Goal: Information Seeking & Learning: Learn about a topic

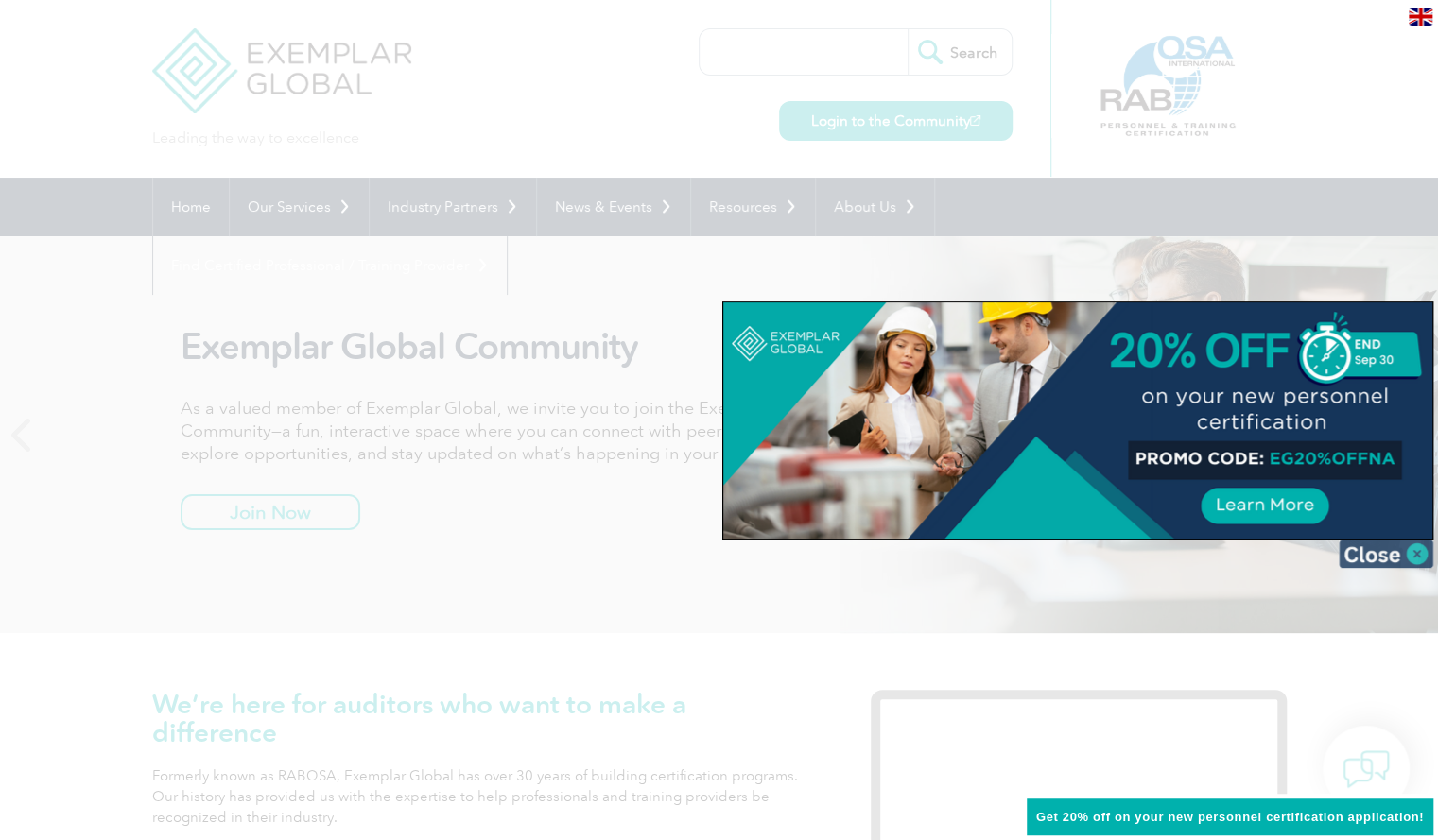
click at [1391, 552] on img at bounding box center [1385, 554] width 95 height 29
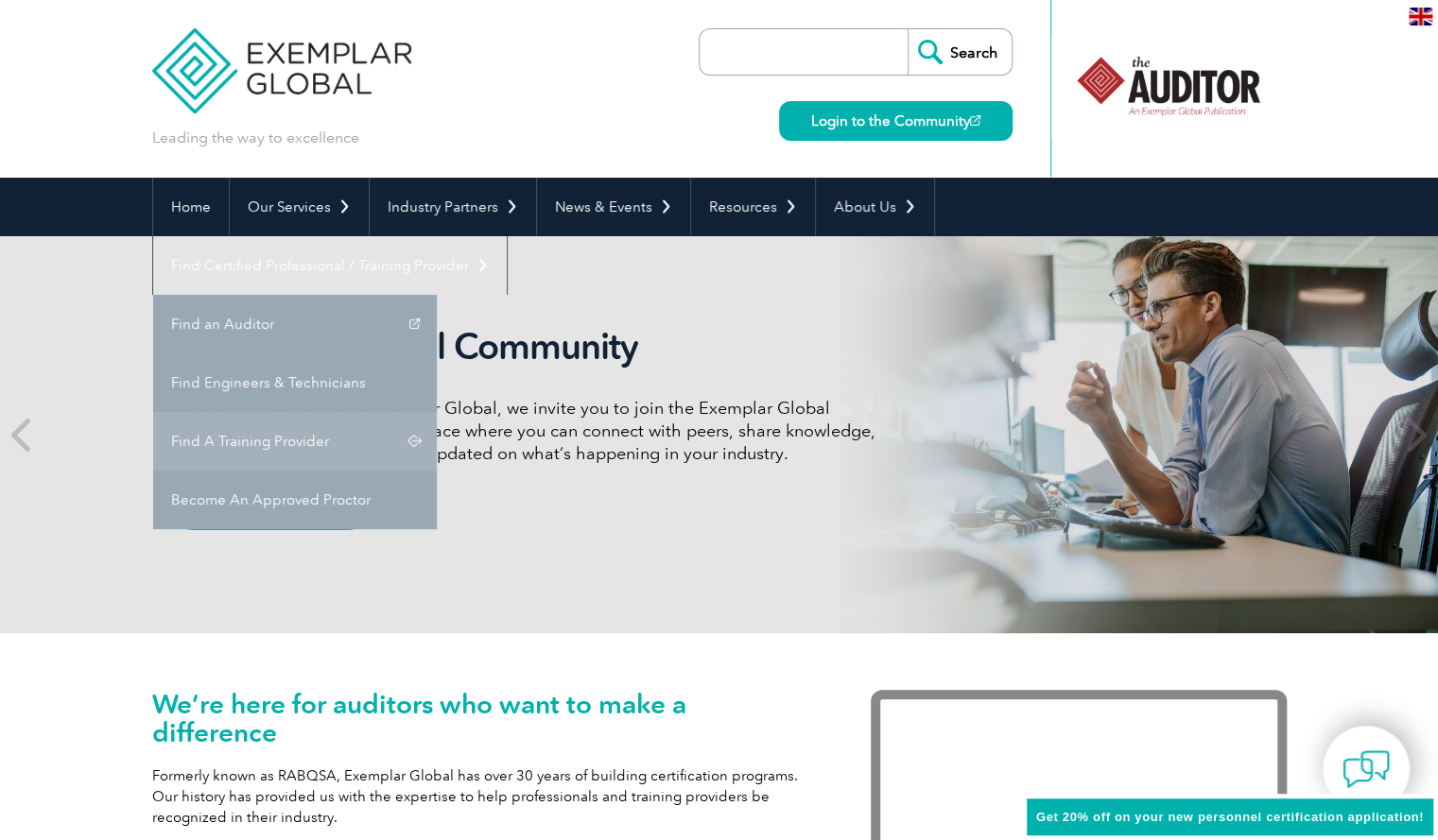
click at [436, 412] on link "Find A Training Provider" at bounding box center [295, 441] width 284 height 58
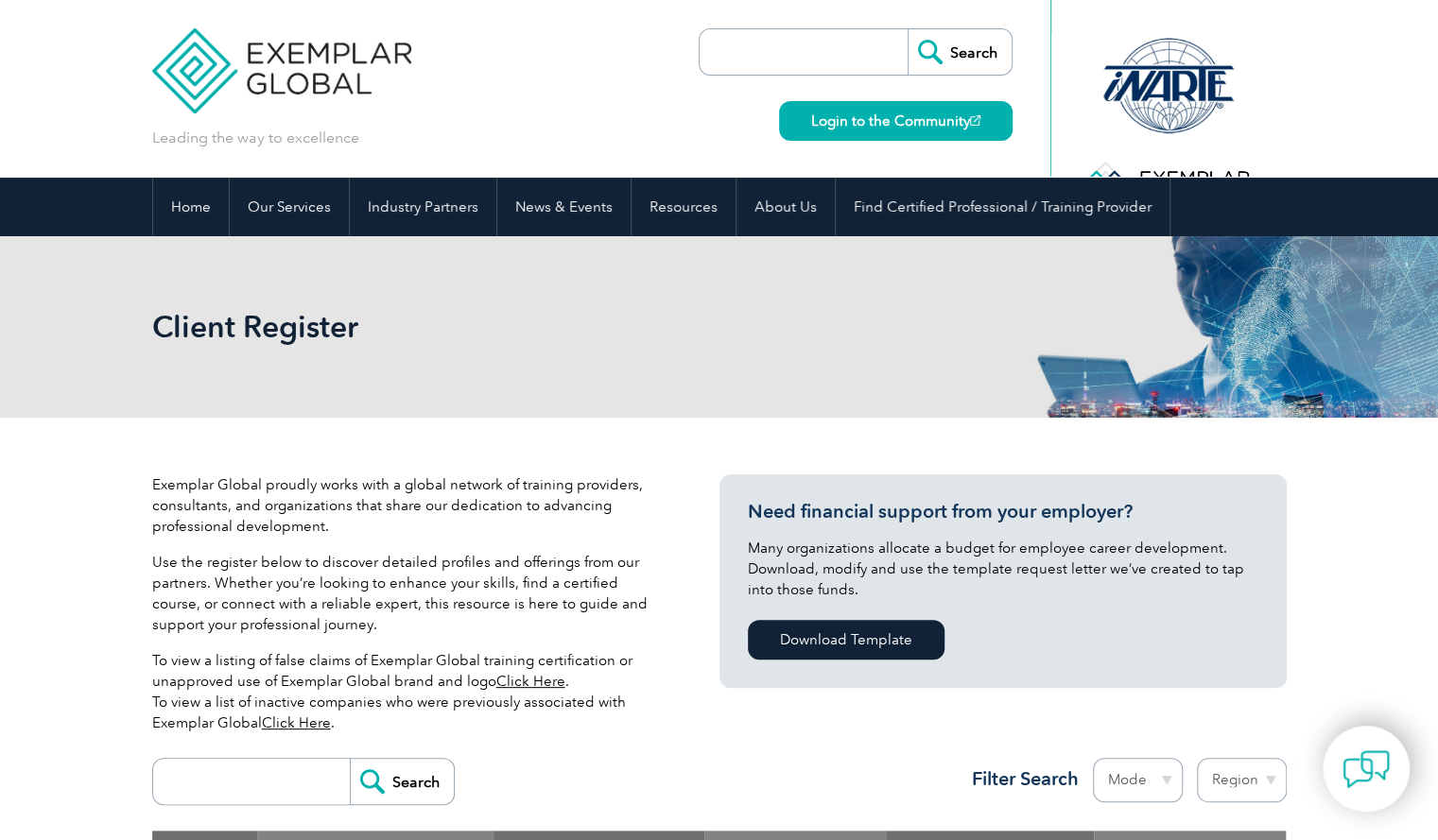
scroll to position [376, 0]
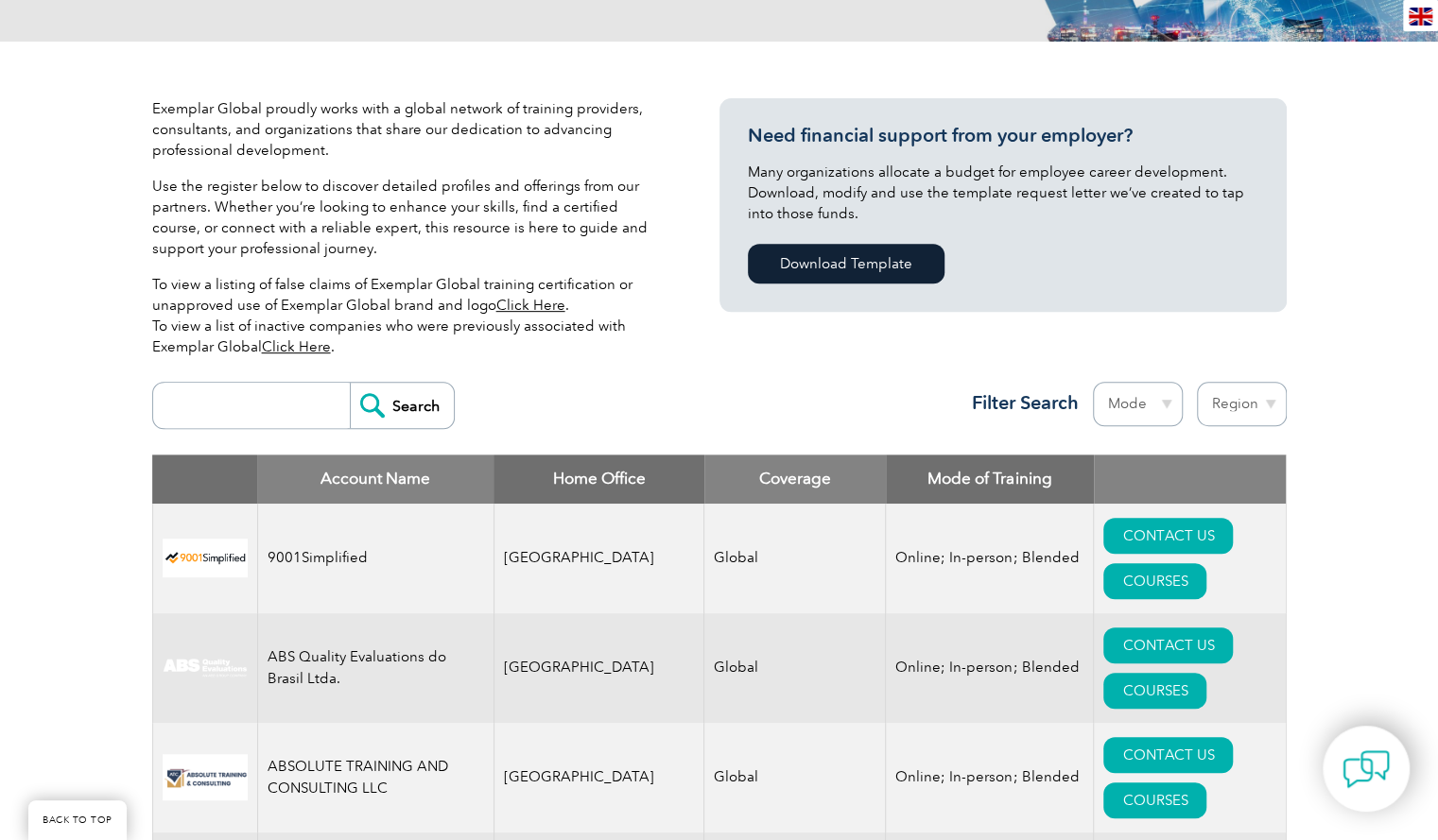
click at [533, 303] on link "Click Here" at bounding box center [530, 305] width 69 height 17
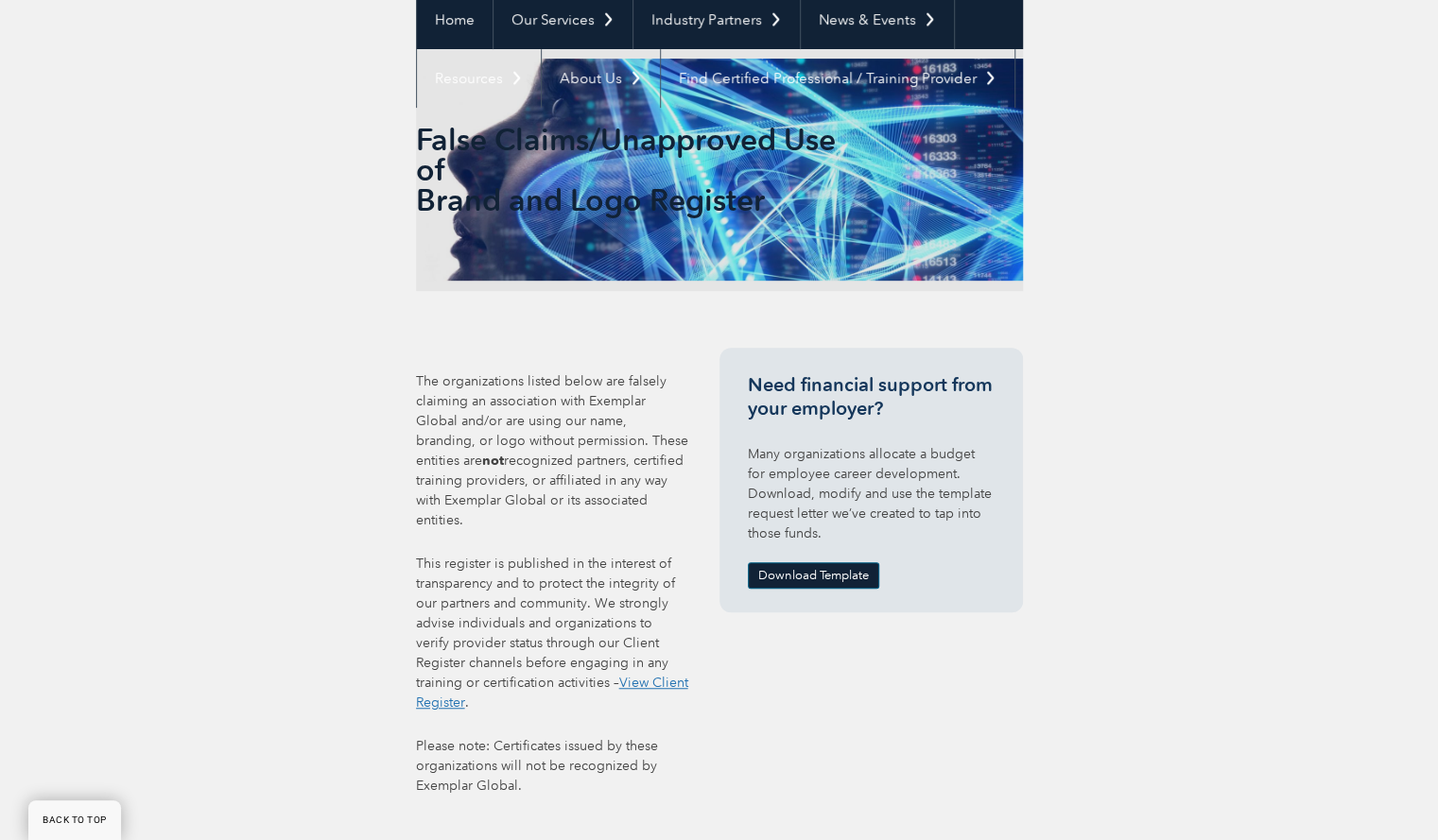
scroll to position [390, 0]
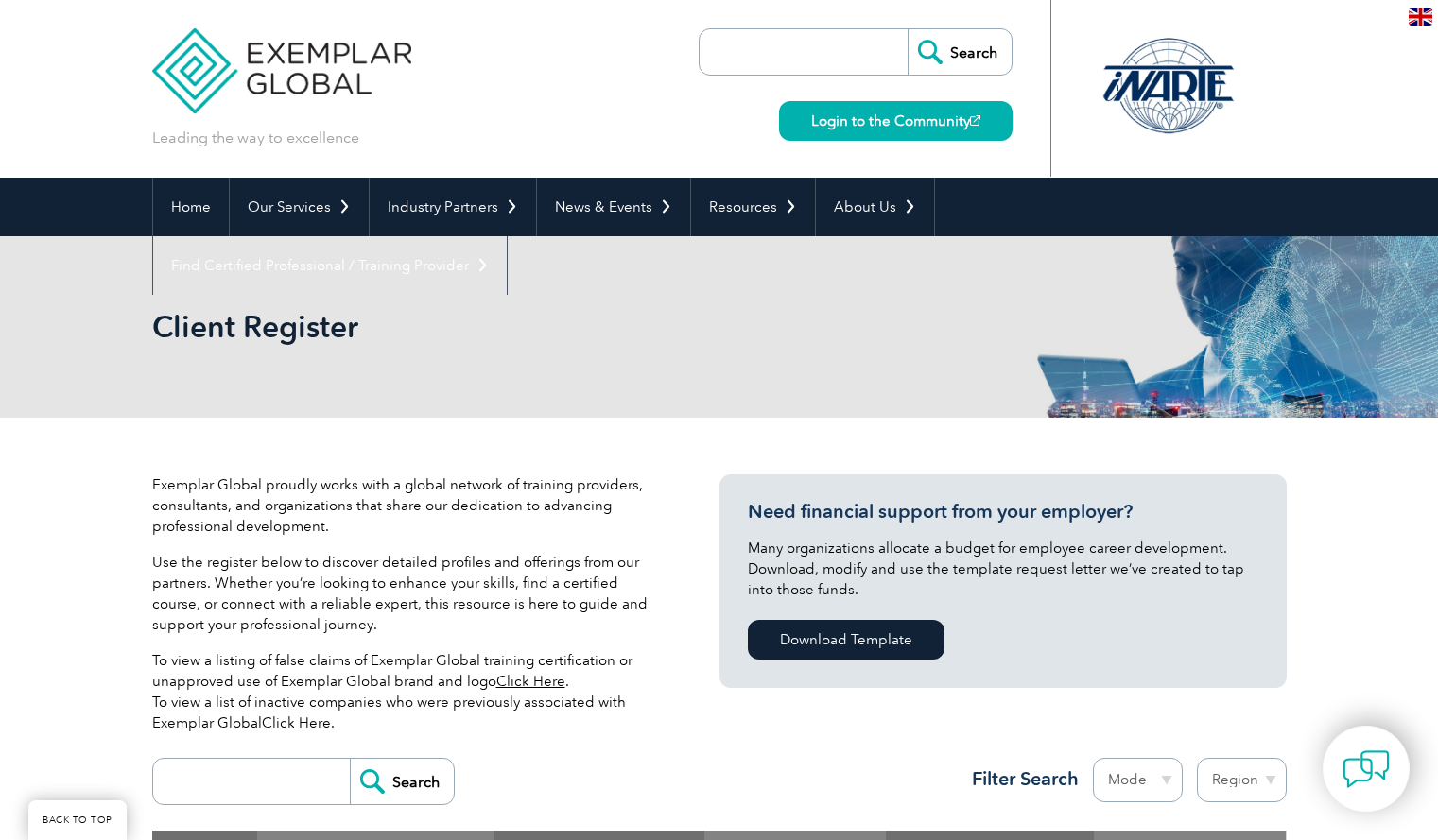
scroll to position [376, 0]
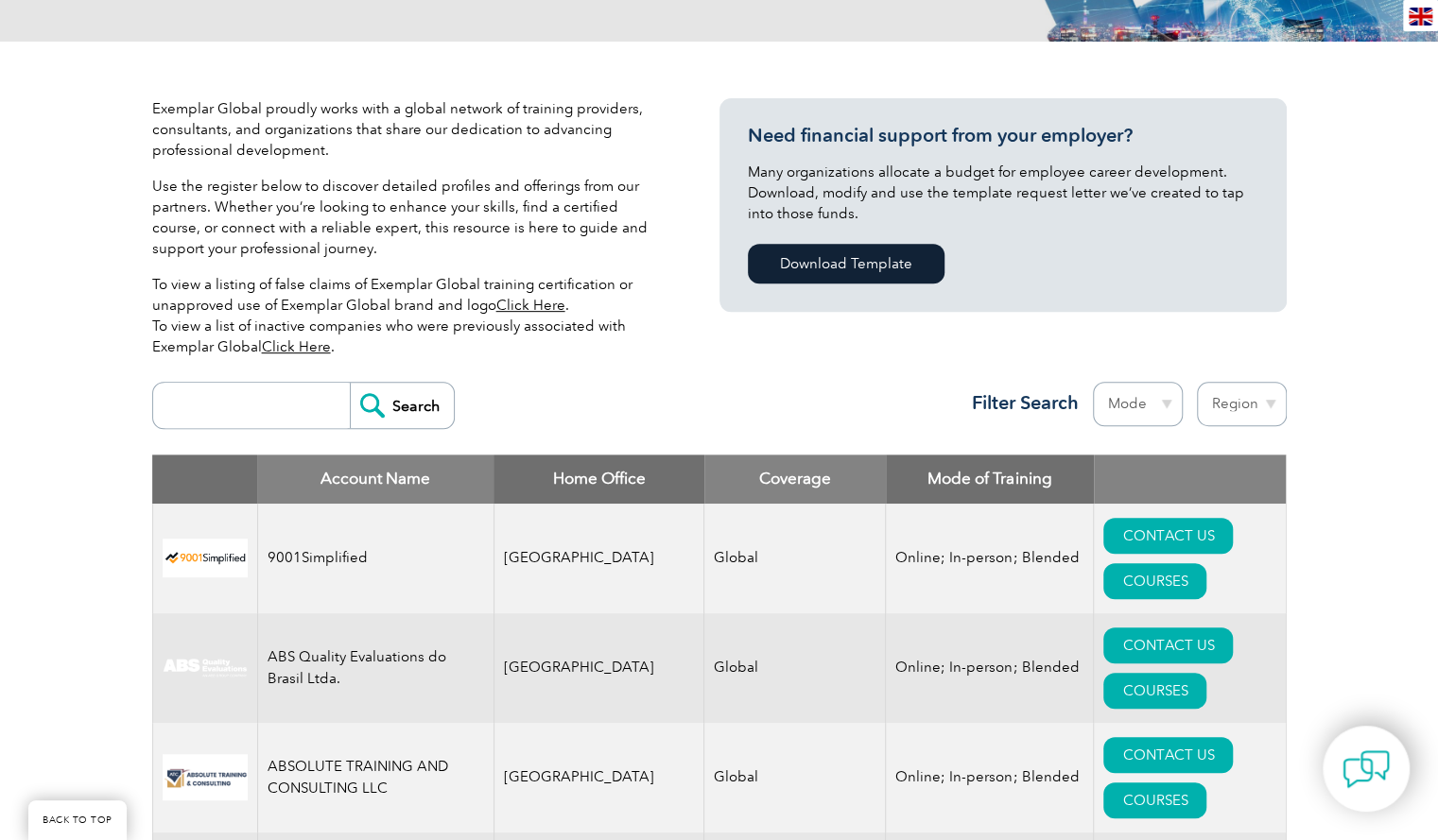
click at [296, 343] on link "Click Here" at bounding box center [296, 347] width 69 height 17
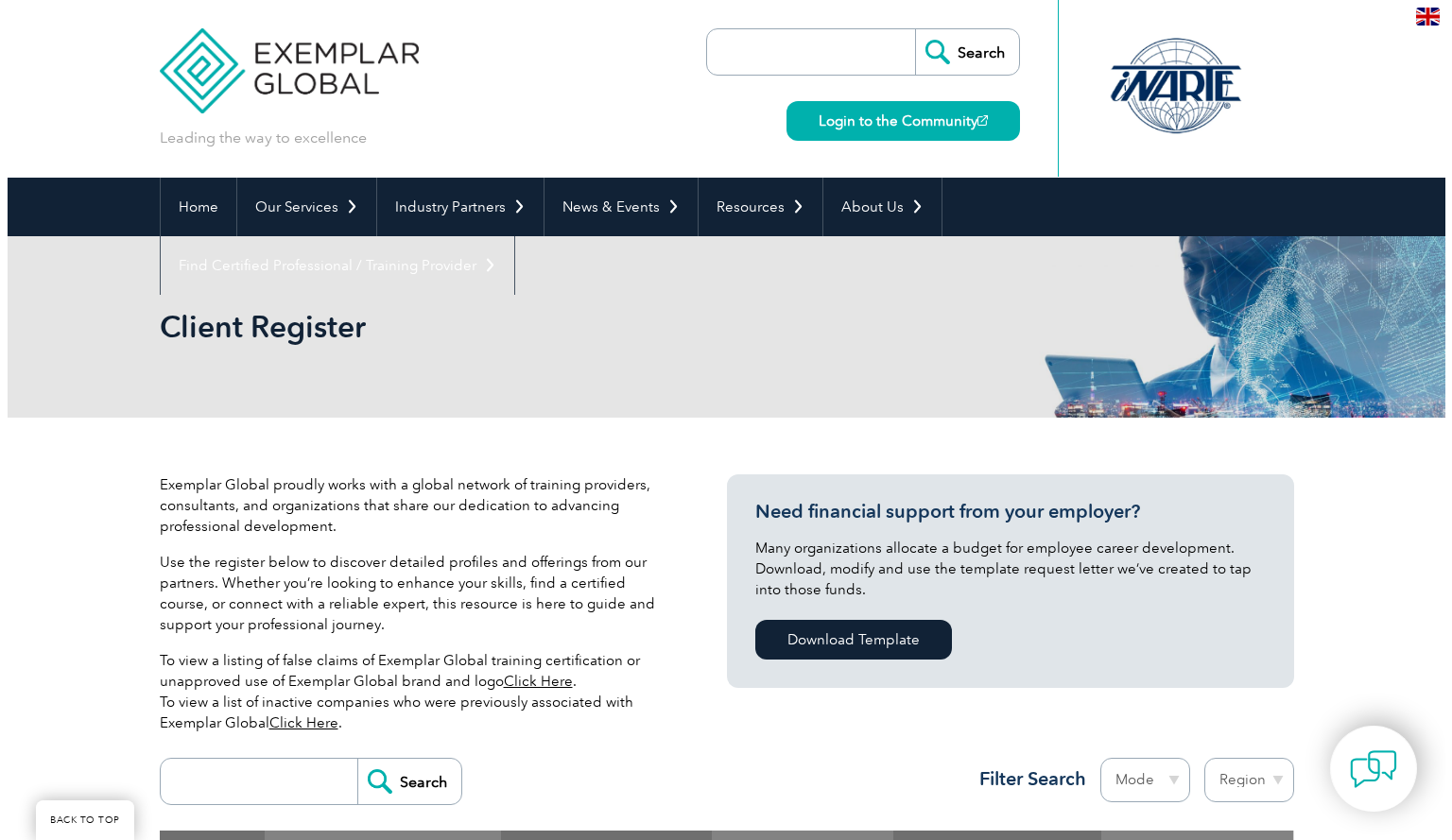
scroll to position [376, 0]
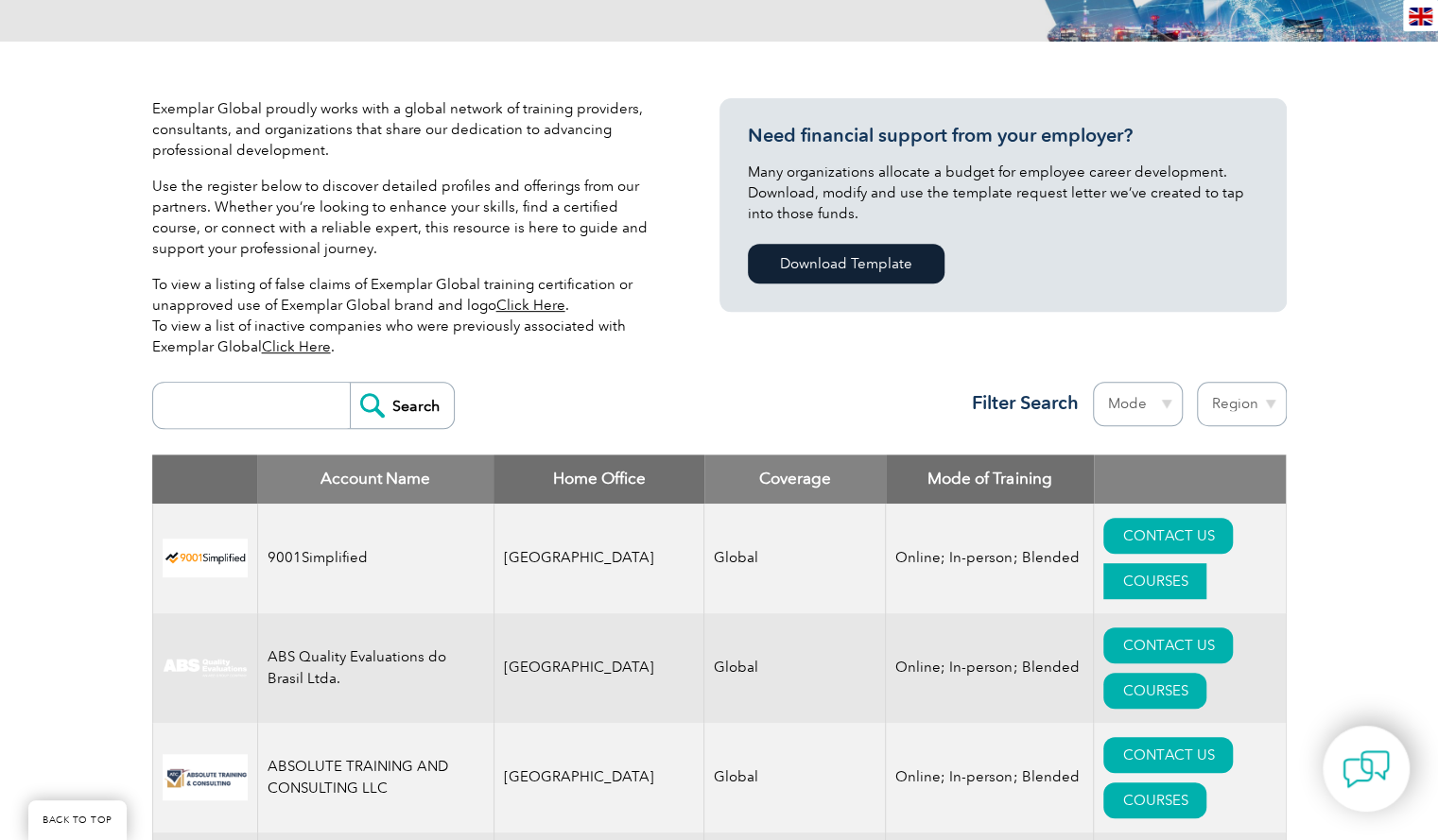
click at [1182, 563] on link "COURSES" at bounding box center [1154, 580] width 103 height 35
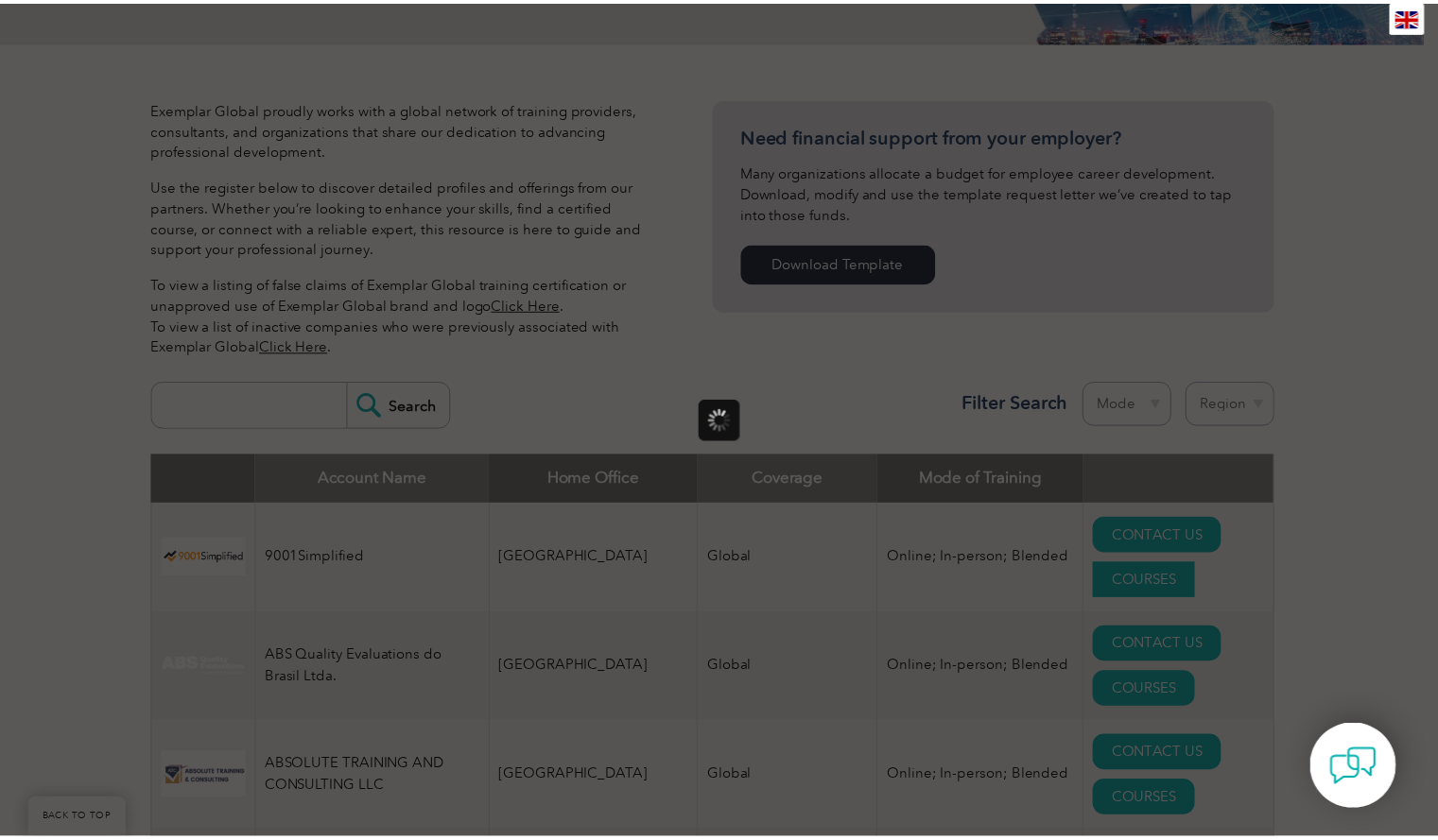
scroll to position [0, 0]
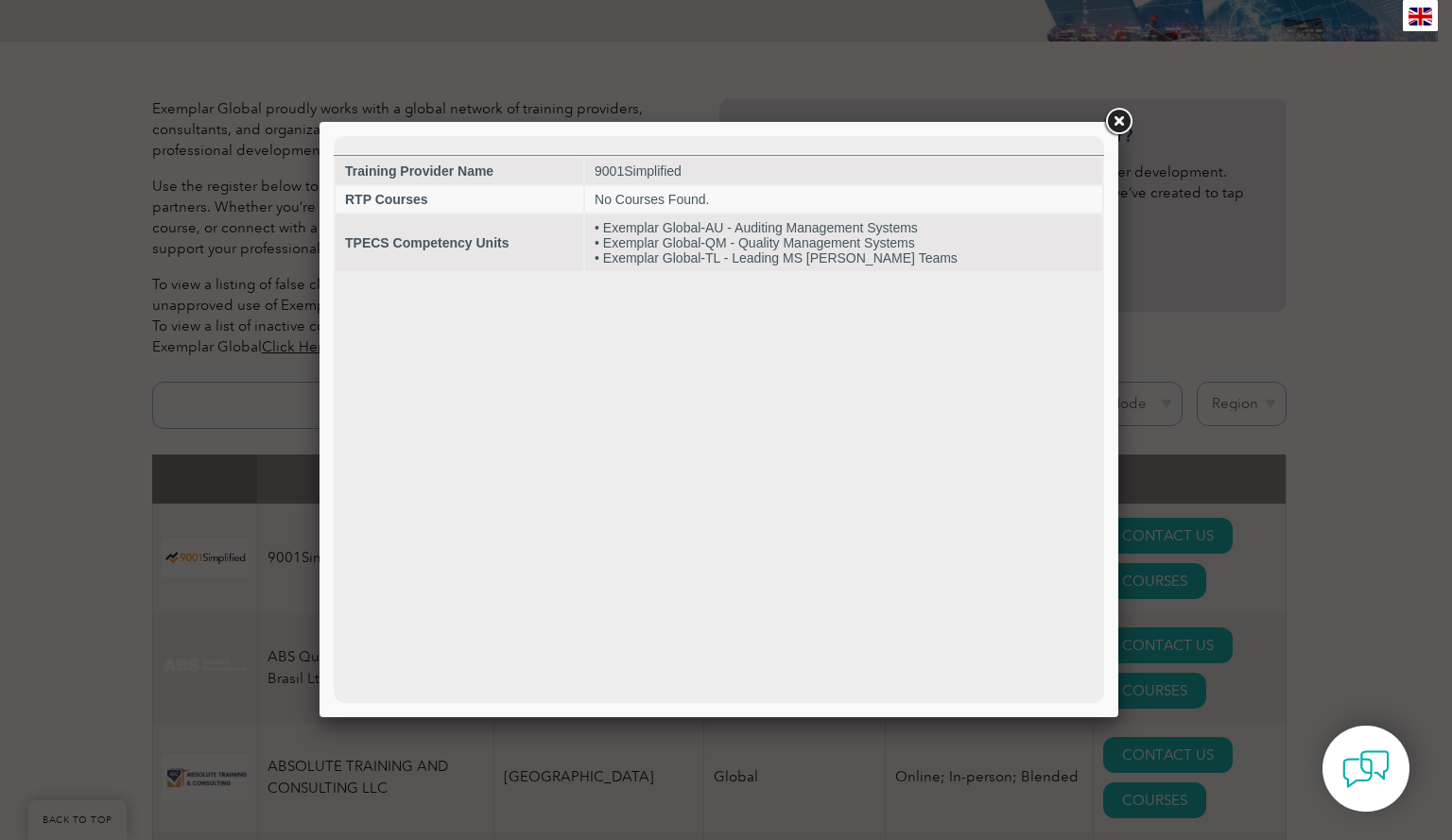
click at [1119, 120] on link at bounding box center [1117, 121] width 34 height 34
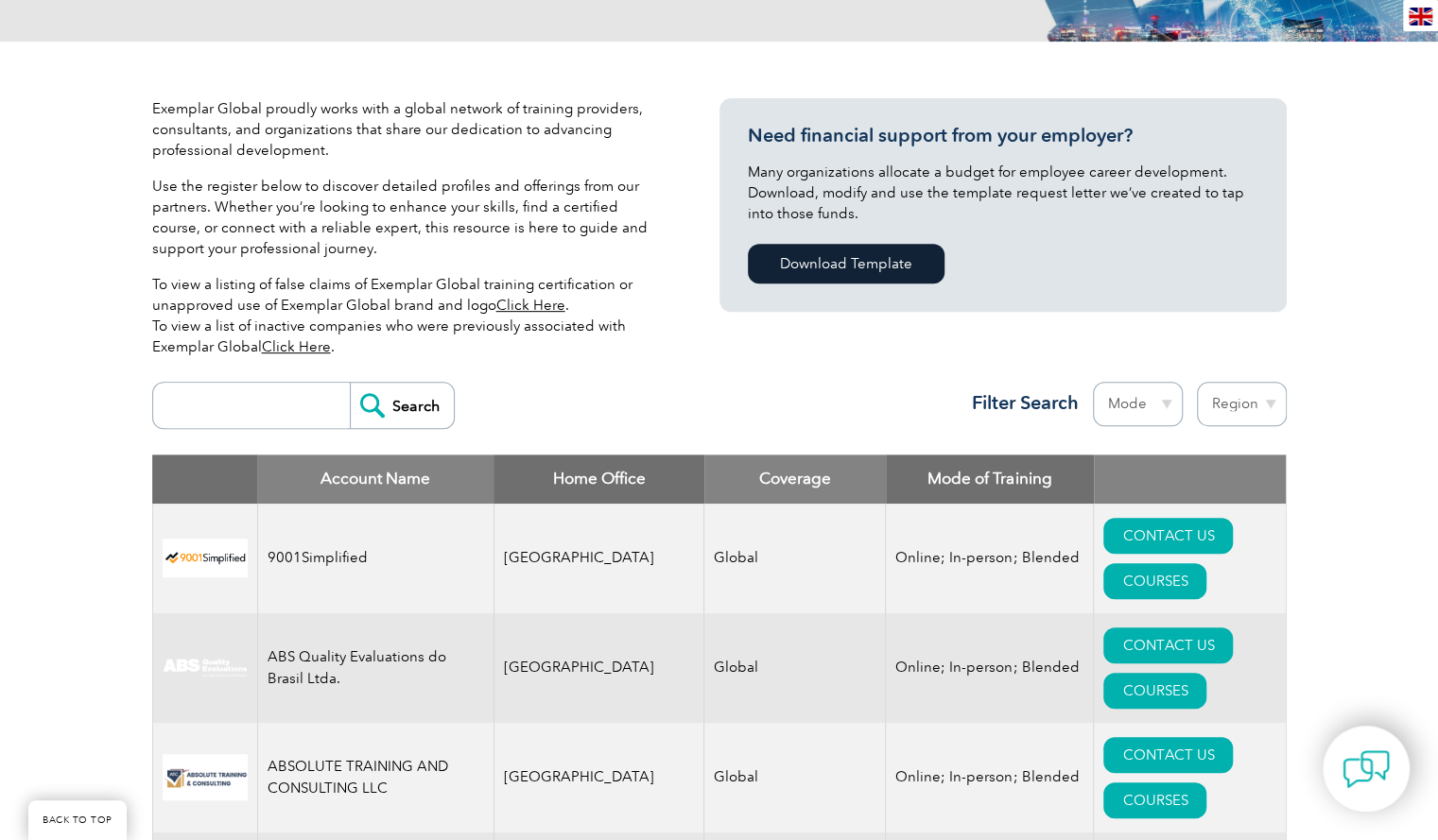
click at [1163, 393] on select "Mode Online In-person Blended" at bounding box center [1138, 404] width 90 height 44
click at [1262, 397] on select "Region [GEOGRAPHIC_DATA] [GEOGRAPHIC_DATA] [GEOGRAPHIC_DATA] [GEOGRAPHIC_DATA] …" at bounding box center [1241, 404] width 90 height 44
select select "[GEOGRAPHIC_DATA]"
click at [1196, 382] on select "Region [GEOGRAPHIC_DATA] [GEOGRAPHIC_DATA] [GEOGRAPHIC_DATA] [GEOGRAPHIC_DATA] …" at bounding box center [1241, 404] width 90 height 44
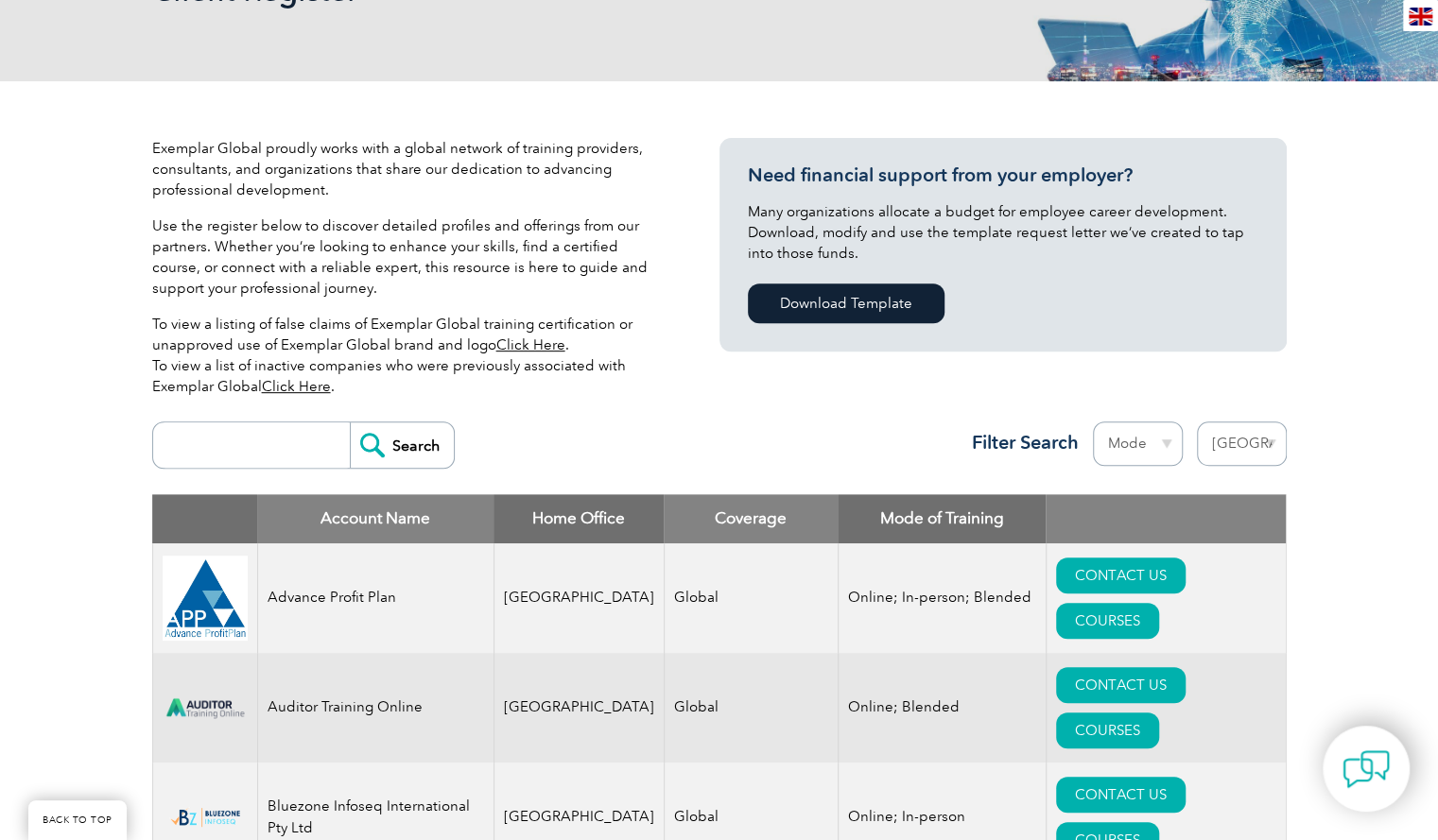
scroll to position [335, 0]
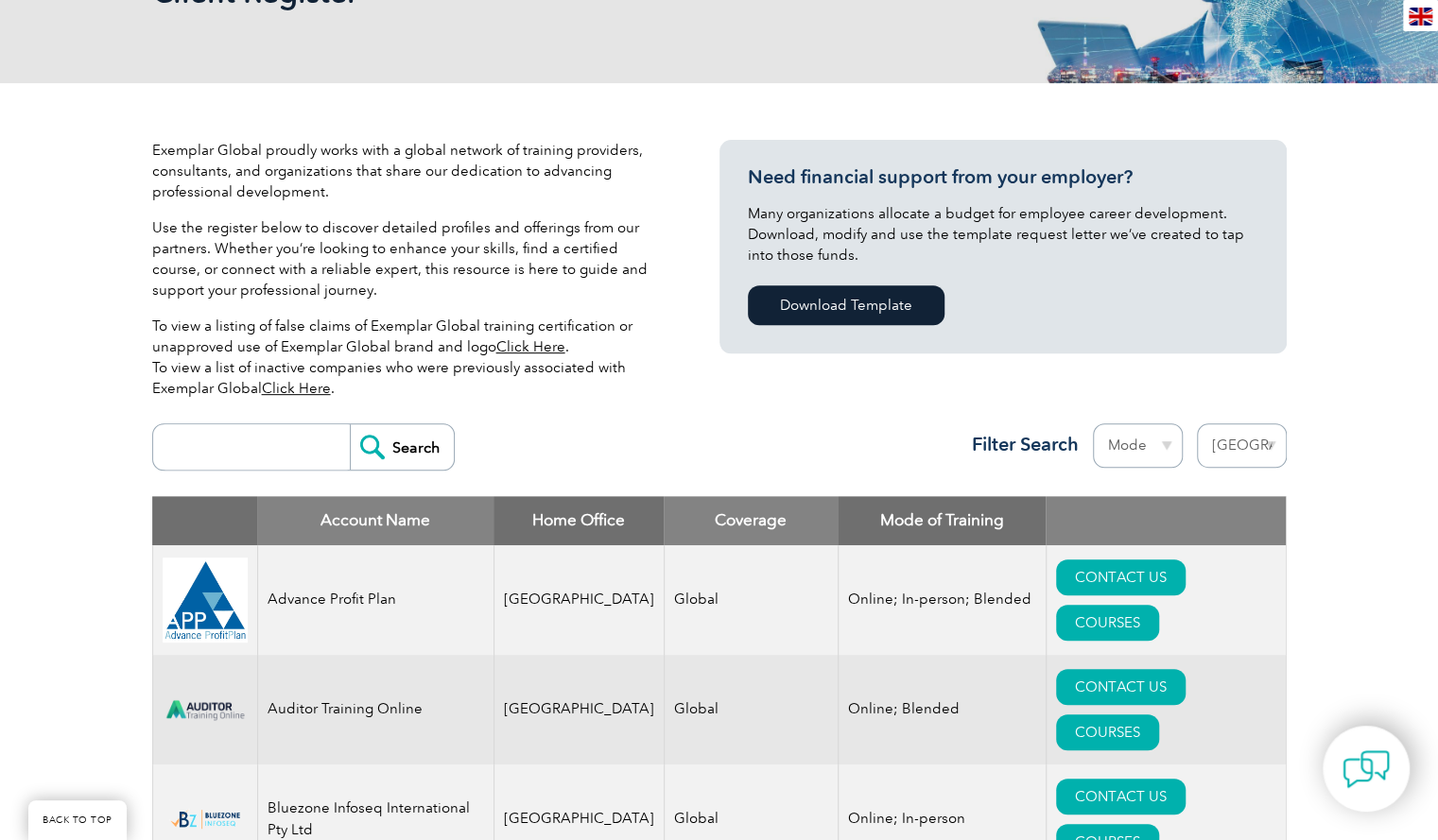
click at [1269, 446] on select "Region [GEOGRAPHIC_DATA] [GEOGRAPHIC_DATA] [GEOGRAPHIC_DATA] [GEOGRAPHIC_DATA] …" at bounding box center [1241, 445] width 90 height 44
select select "[GEOGRAPHIC_DATA]"
click at [1196, 423] on select "Region [GEOGRAPHIC_DATA] [GEOGRAPHIC_DATA] [GEOGRAPHIC_DATA] [GEOGRAPHIC_DATA] …" at bounding box center [1241, 445] width 90 height 44
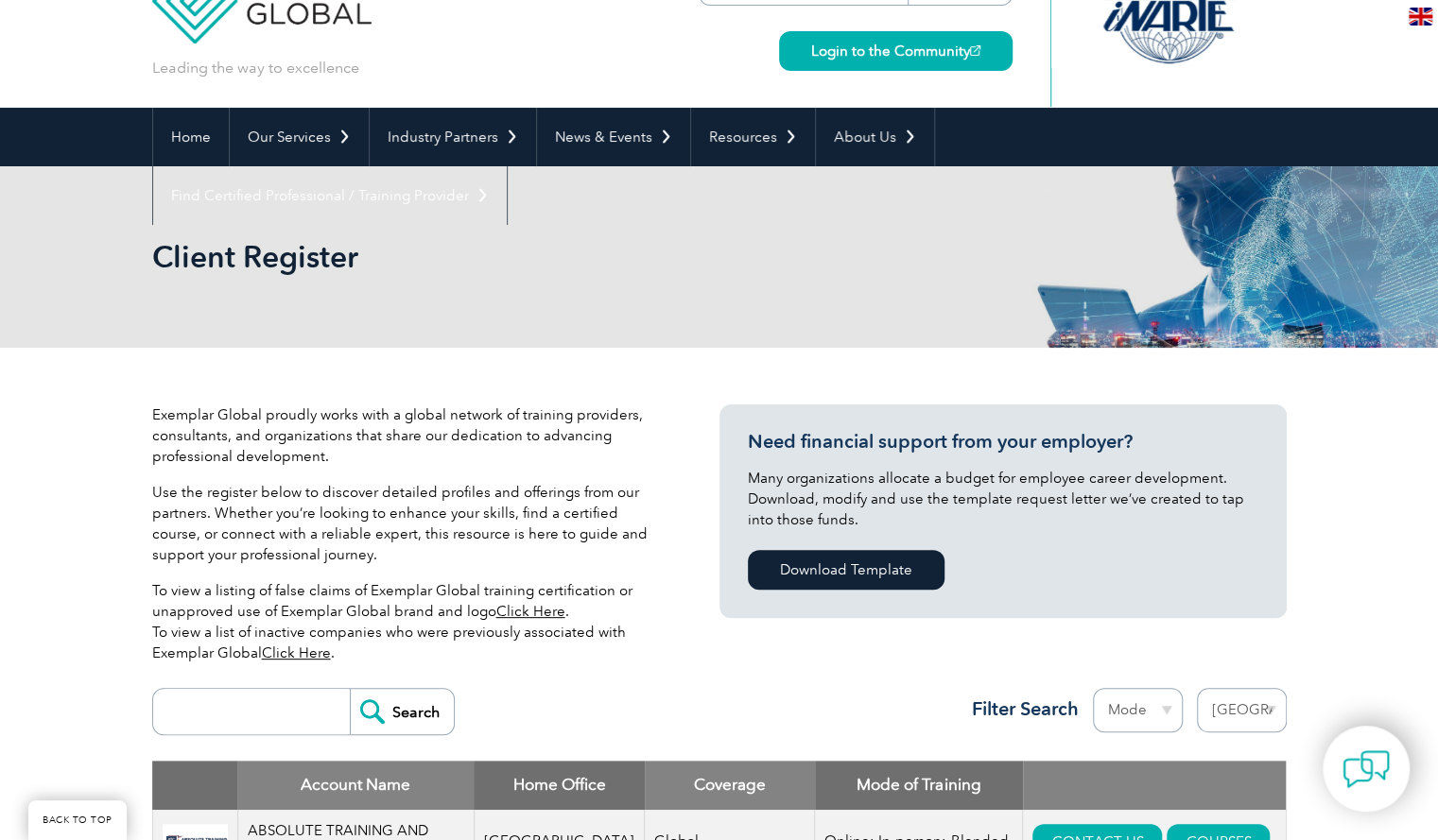
scroll to position [384, 0]
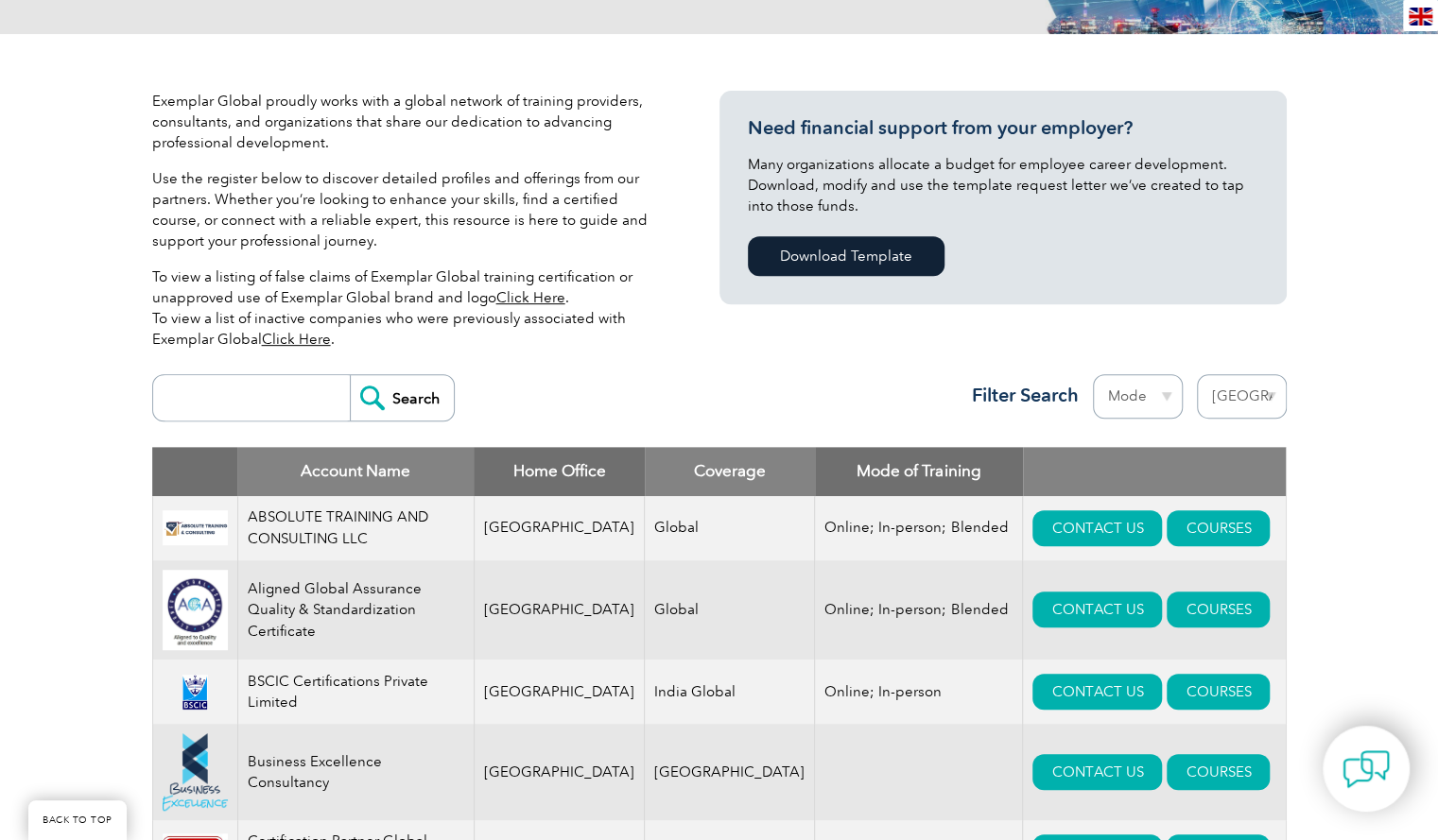
click at [1274, 408] on select "Region [GEOGRAPHIC_DATA] [GEOGRAPHIC_DATA] [GEOGRAPHIC_DATA] [GEOGRAPHIC_DATA] …" at bounding box center [1241, 396] width 90 height 44
select select "[GEOGRAPHIC_DATA]"
click at [1196, 374] on select "Region [GEOGRAPHIC_DATA] [GEOGRAPHIC_DATA] [GEOGRAPHIC_DATA] [GEOGRAPHIC_DATA] …" at bounding box center [1241, 396] width 90 height 44
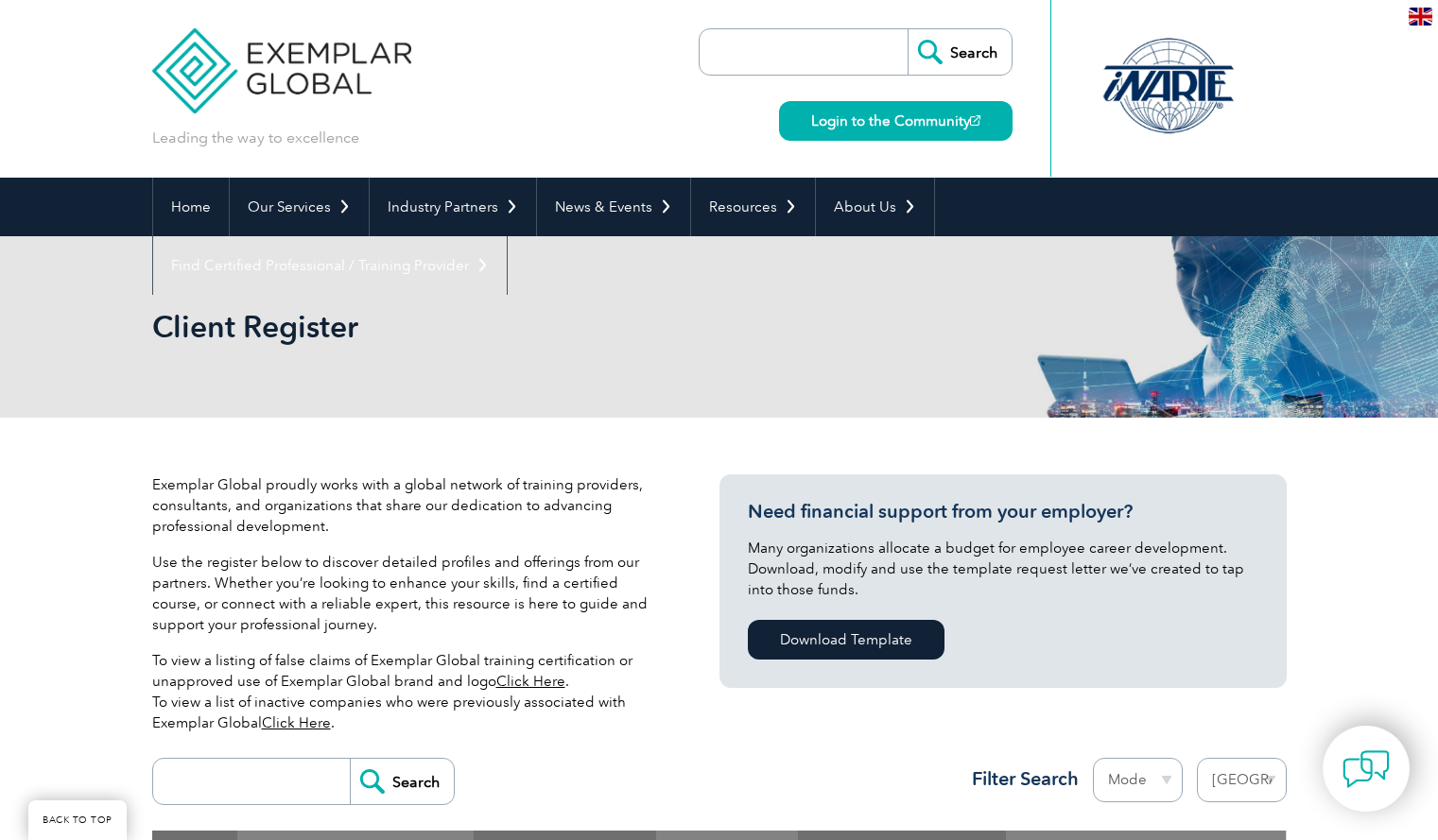
scroll to position [212, 0]
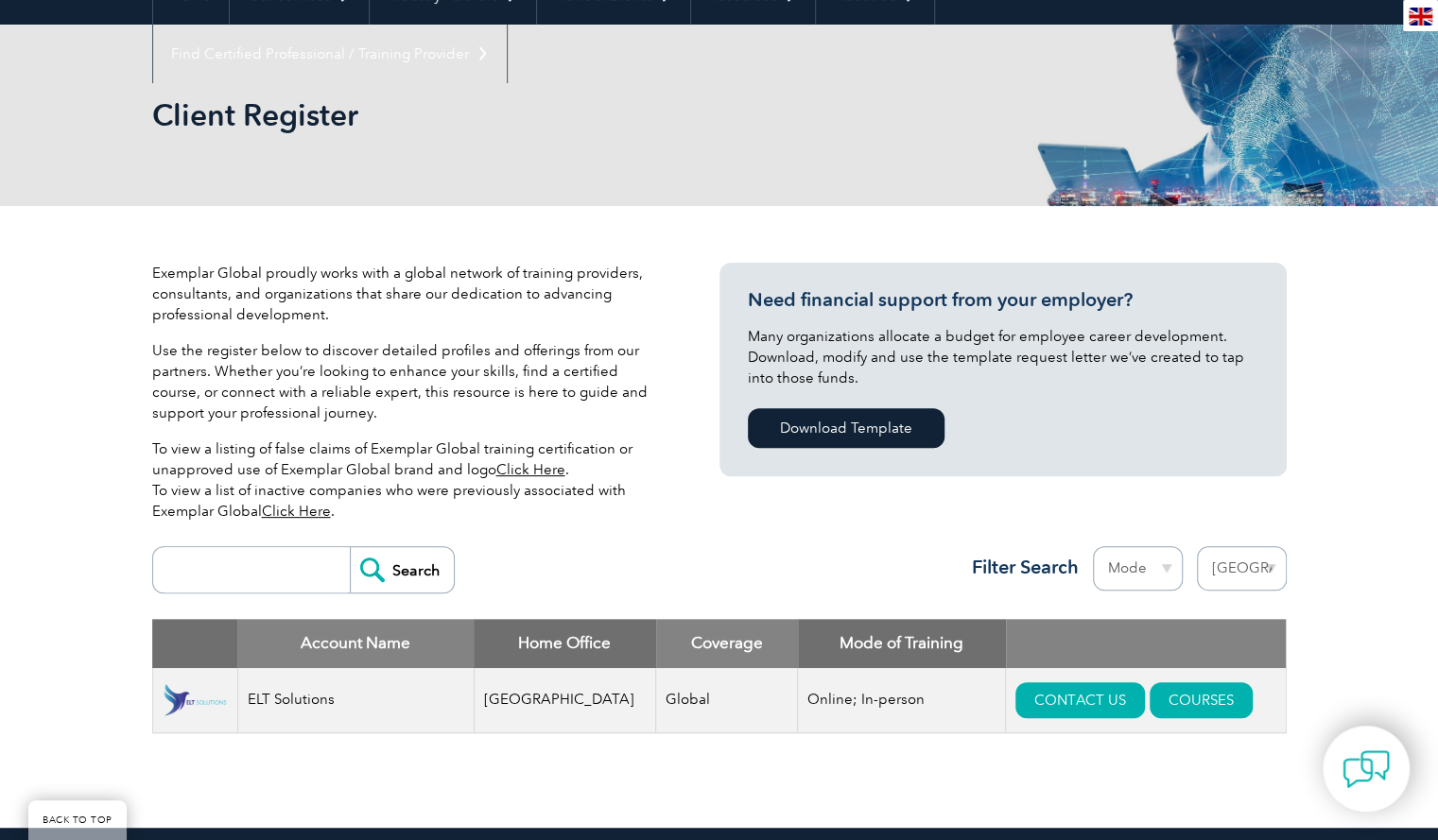
click at [1242, 562] on select "Region [GEOGRAPHIC_DATA] [GEOGRAPHIC_DATA] [GEOGRAPHIC_DATA] [GEOGRAPHIC_DATA] …" at bounding box center [1241, 569] width 90 height 44
select select "[GEOGRAPHIC_DATA]"
click at [1196, 547] on select "Region [GEOGRAPHIC_DATA] [GEOGRAPHIC_DATA] [GEOGRAPHIC_DATA] [GEOGRAPHIC_DATA] …" at bounding box center [1241, 569] width 90 height 44
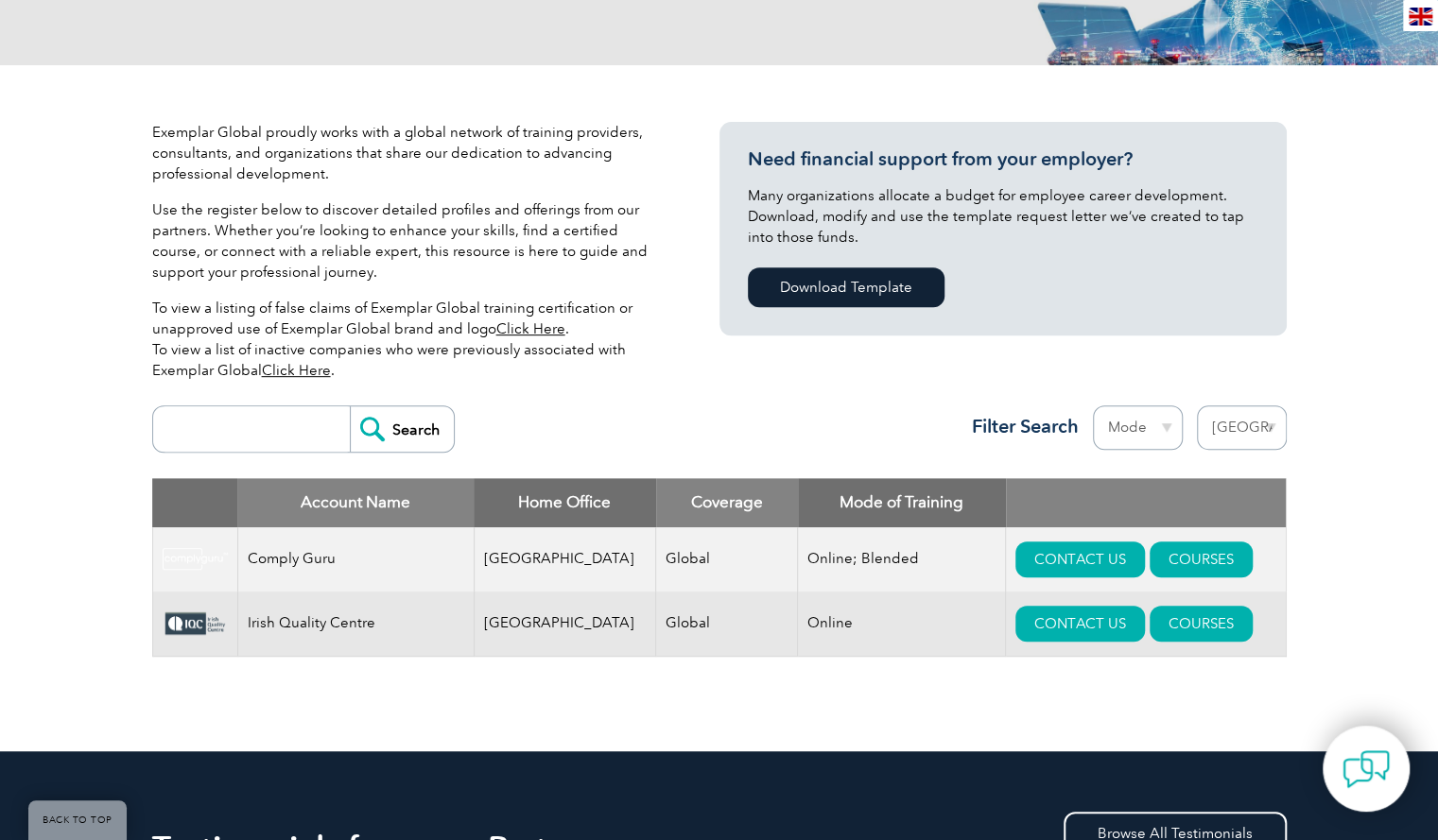
scroll to position [352, 0]
click at [1256, 443] on select "Region Australia Bahrain Bangladesh Brazil Canada Colombia Dominican Republic E…" at bounding box center [1241, 429] width 90 height 44
select select "[GEOGRAPHIC_DATA]"
click at [1196, 407] on select "Region Australia Bahrain Bangladesh Brazil Canada Colombia Dominican Republic E…" at bounding box center [1241, 429] width 90 height 44
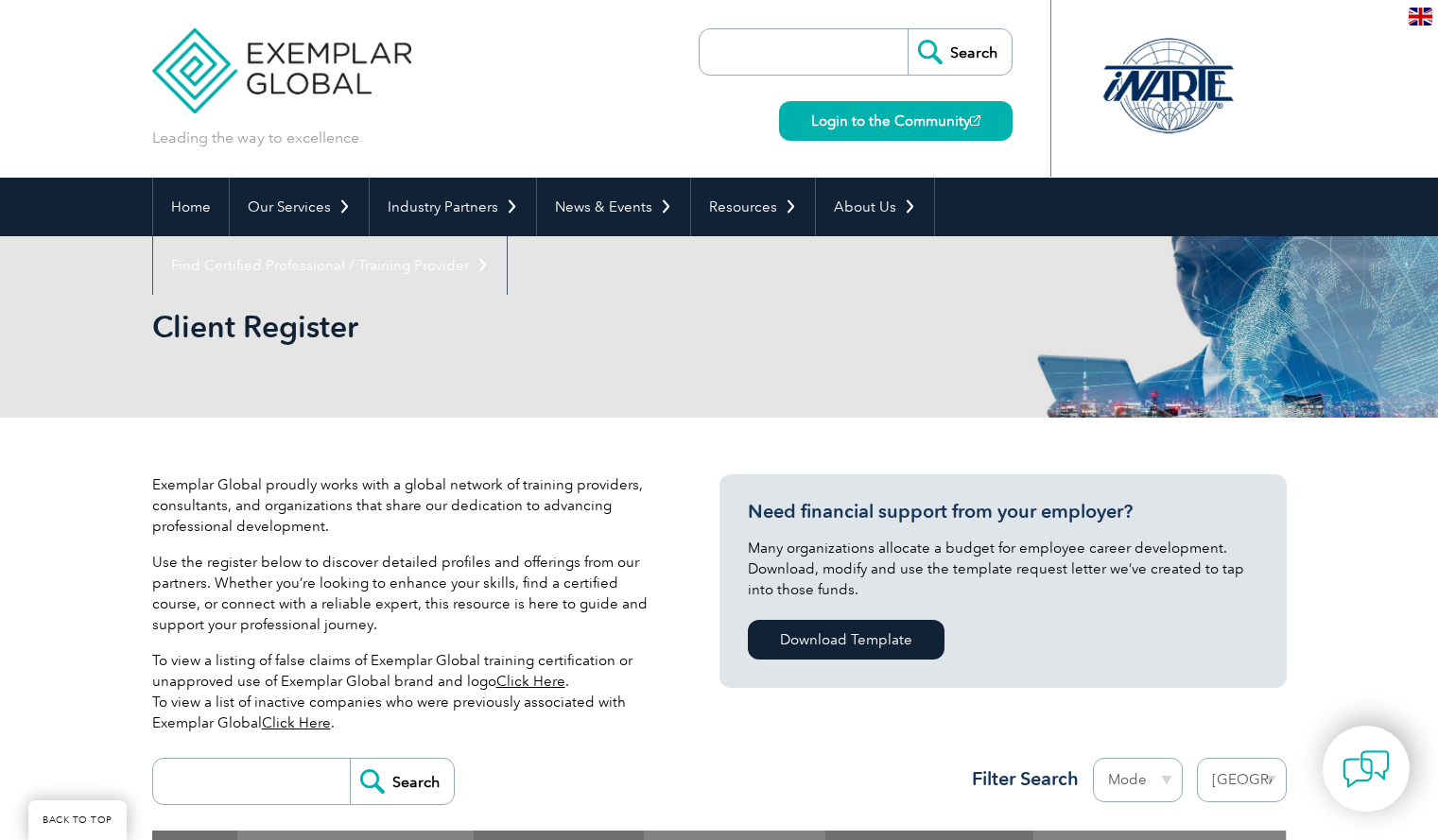
scroll to position [654, 0]
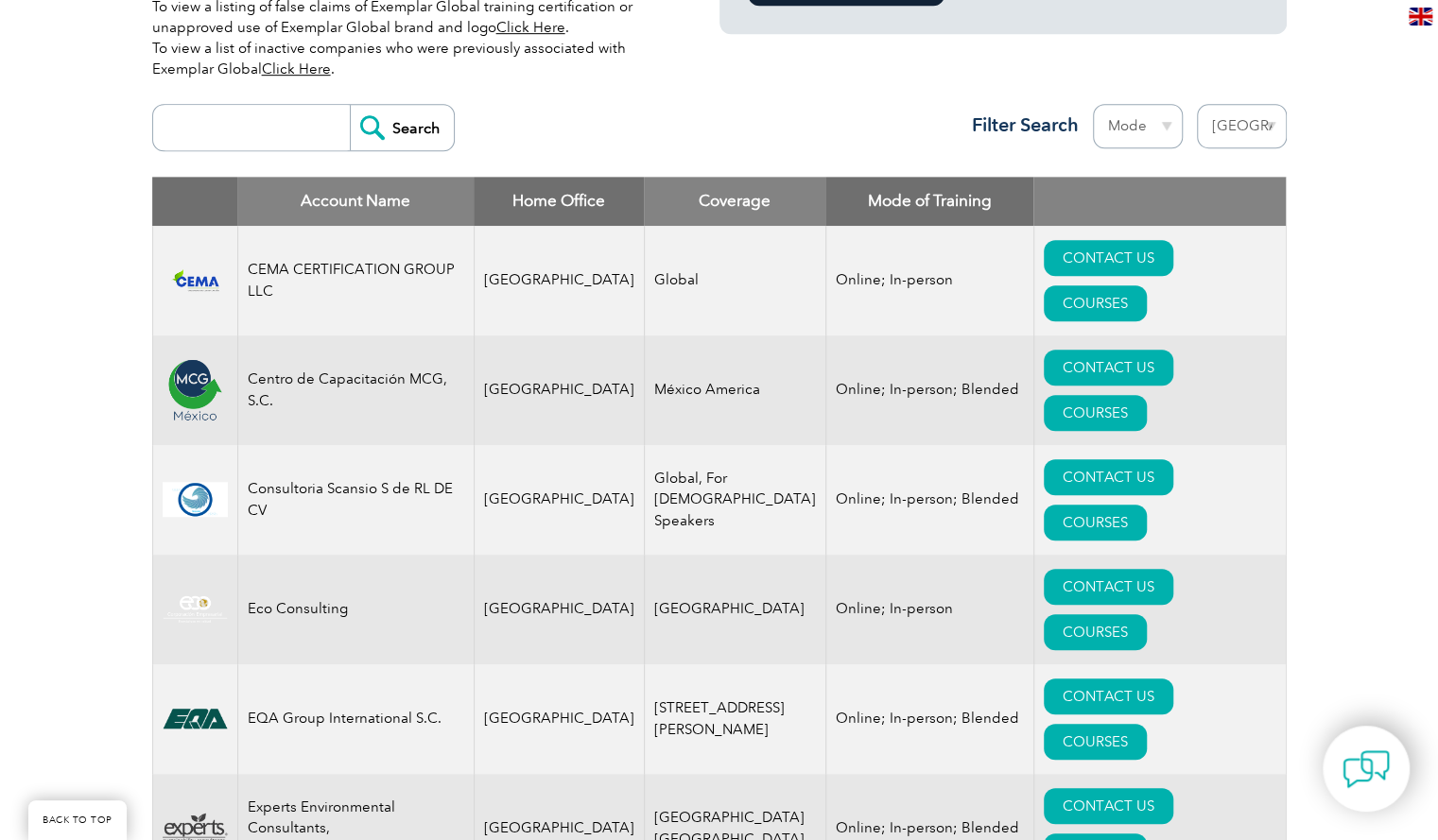
click at [1265, 131] on select "Region Australia Bahrain Bangladesh Brazil Canada Colombia Dominican Republic E…" at bounding box center [1241, 126] width 90 height 44
select select "[GEOGRAPHIC_DATA]"
click at [1196, 104] on select "Region Australia Bahrain Bangladesh Brazil Canada Colombia Dominican Republic E…" at bounding box center [1241, 126] width 90 height 44
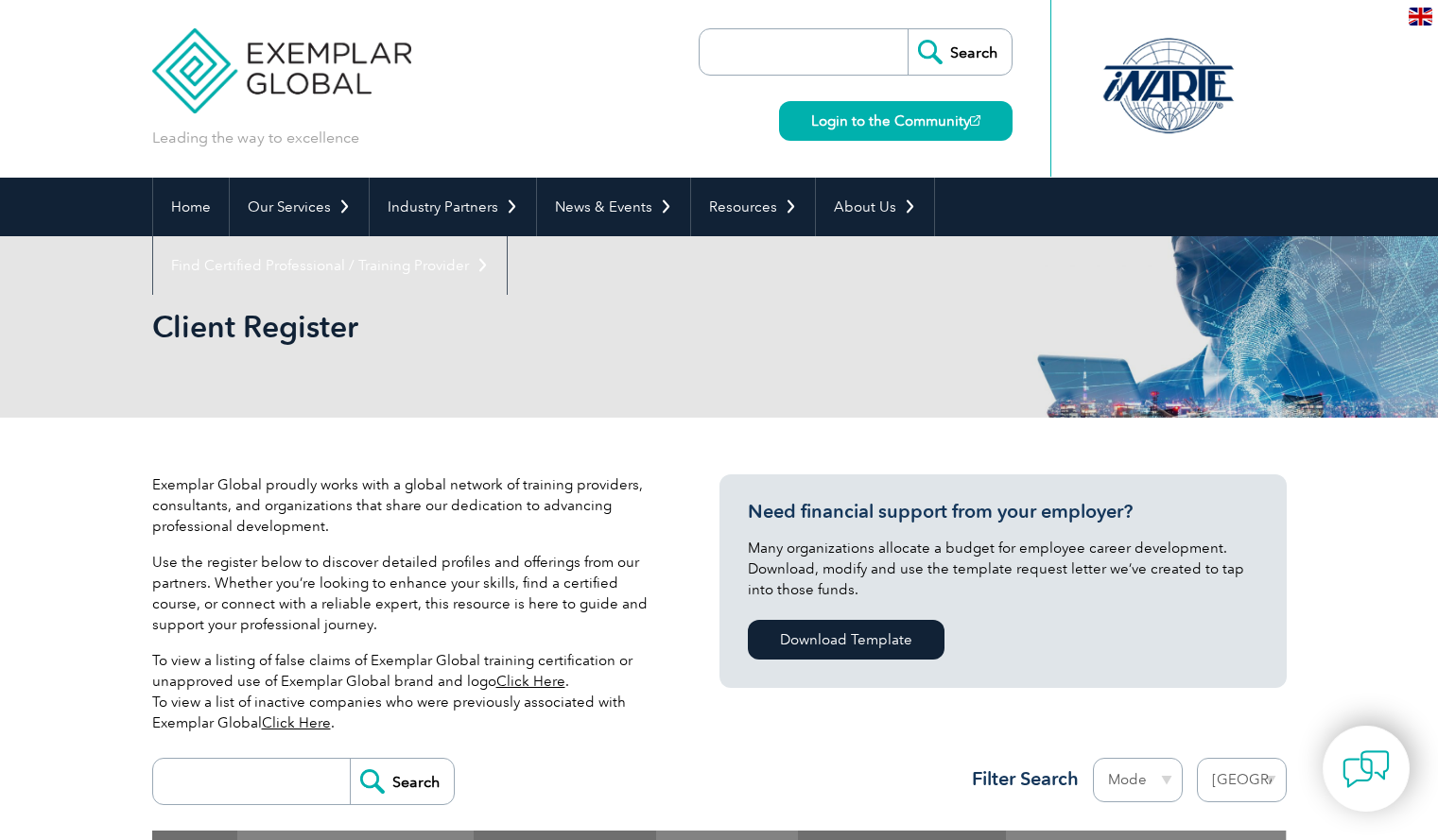
select select "[GEOGRAPHIC_DATA]"
